Goal: Information Seeking & Learning: Learn about a topic

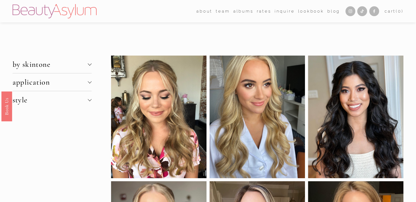
click at [86, 62] on span "by skintone" at bounding box center [50, 64] width 75 height 9
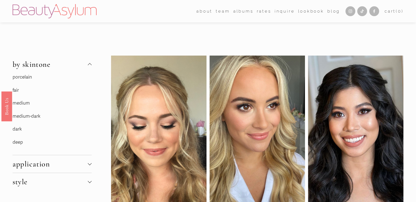
click at [16, 91] on link "fair" at bounding box center [16, 90] width 6 height 6
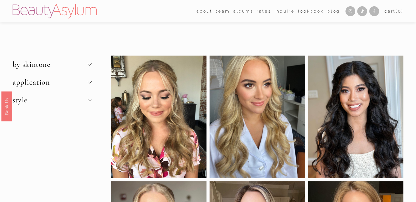
click at [37, 85] on span "application" at bounding box center [50, 81] width 75 height 9
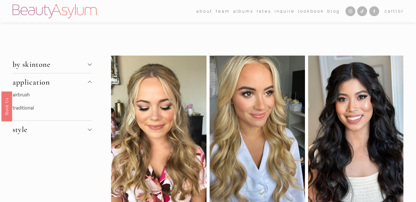
click at [28, 108] on link "traditional" at bounding box center [23, 108] width 21 height 6
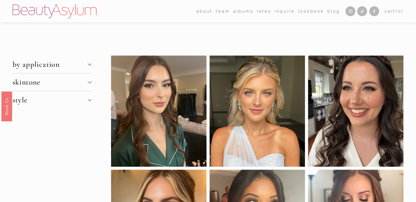
click at [37, 102] on span "style" at bounding box center [50, 99] width 75 height 9
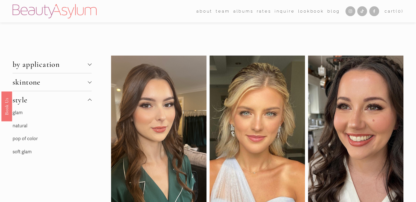
click at [22, 126] on link "natural" at bounding box center [20, 126] width 15 height 6
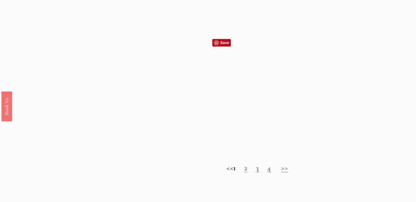
scroll to position [491, 0]
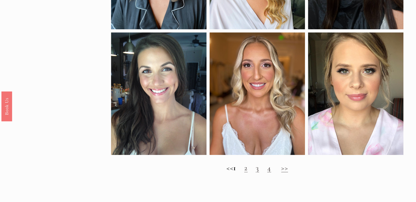
click at [247, 172] on link "2" at bounding box center [245, 167] width 3 height 9
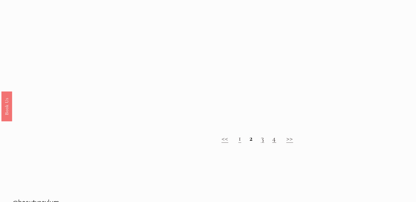
scroll to position [565, 0]
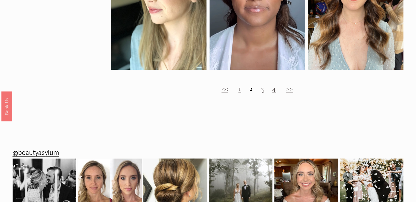
click at [260, 93] on h2 "<< 1 2 3 4 >>" at bounding box center [257, 88] width 293 height 9
click at [263, 93] on link "3" at bounding box center [262, 88] width 3 height 9
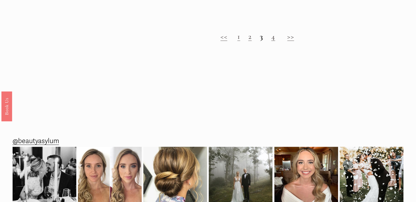
scroll to position [486, 0]
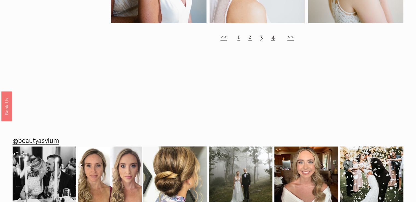
click at [273, 41] on link "4" at bounding box center [273, 35] width 4 height 9
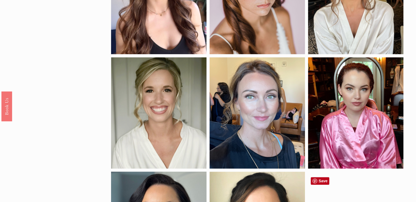
scroll to position [245, 0]
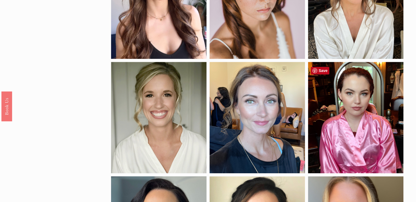
click at [344, 120] on div at bounding box center [355, 117] width 95 height 111
click at [323, 138] on div at bounding box center [355, 117] width 95 height 111
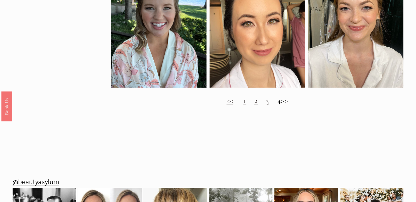
scroll to position [586, 0]
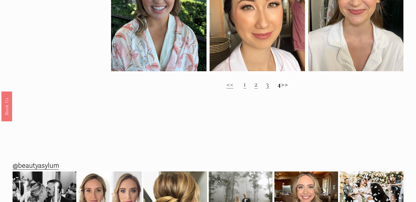
click at [291, 89] on h2 "<< 1 2 3 4 >>" at bounding box center [257, 84] width 293 height 9
click at [254, 89] on link "2" at bounding box center [255, 83] width 3 height 9
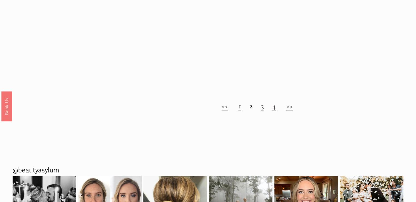
scroll to position [562, 0]
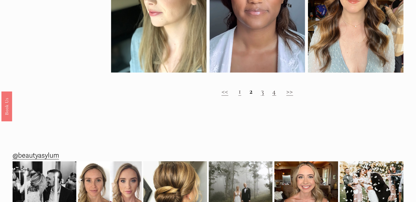
click at [239, 96] on link "1" at bounding box center [239, 90] width 3 height 9
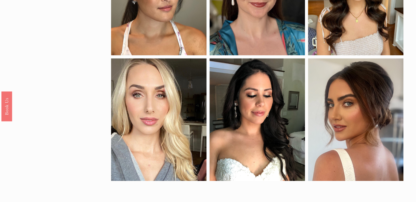
scroll to position [226, 0]
